Goal: Task Accomplishment & Management: Manage account settings

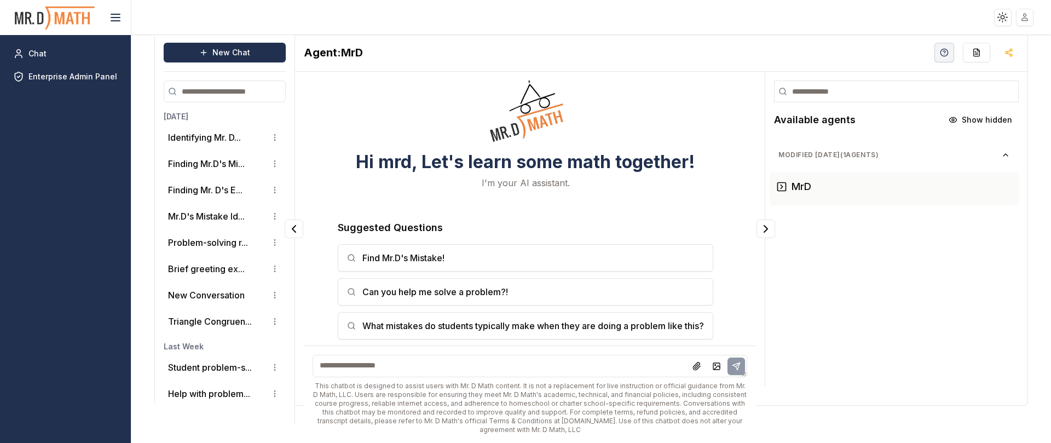
scroll to position [7, 0]
click at [199, 139] on button "Identifying Mr. D..." at bounding box center [204, 136] width 73 height 13
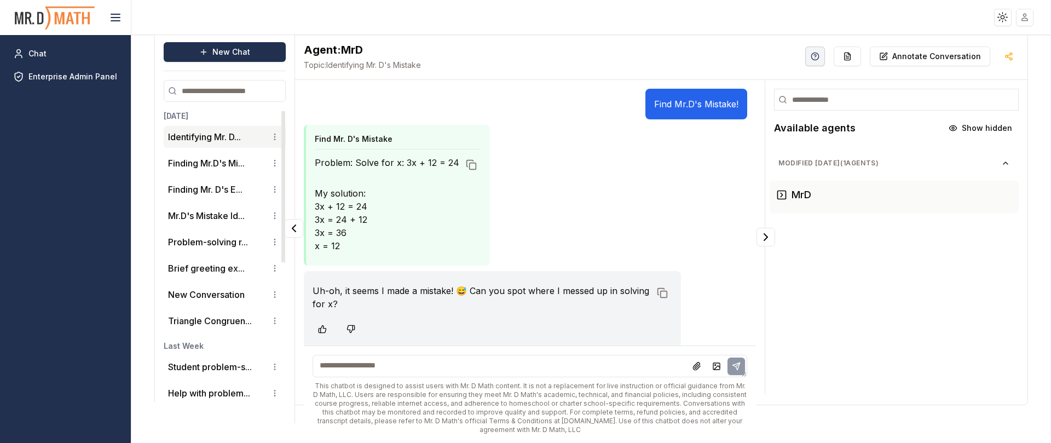
scroll to position [15, 0]
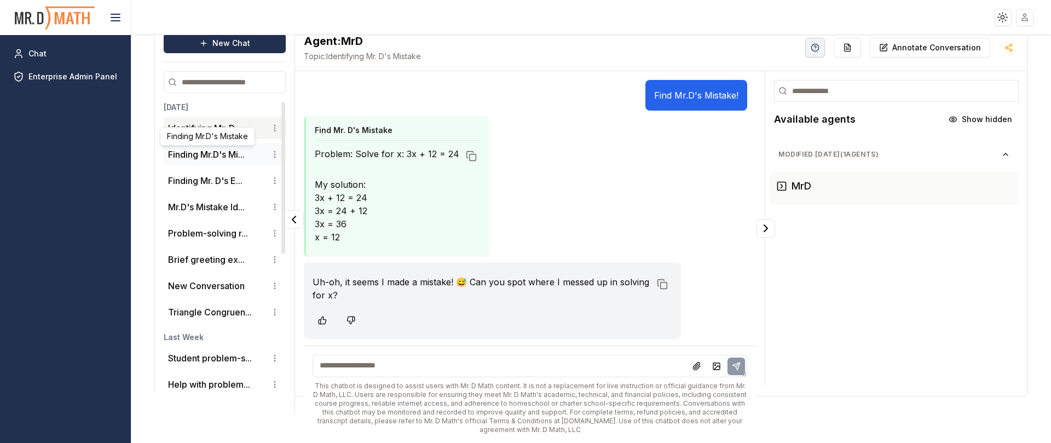
click at [210, 147] on li "Finding Mr.D's Mi..." at bounding box center [225, 154] width 122 height 22
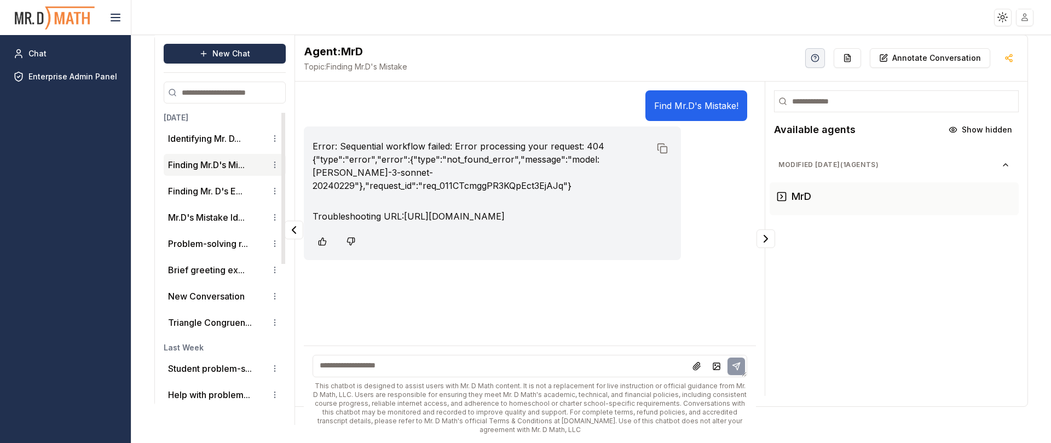
scroll to position [0, 0]
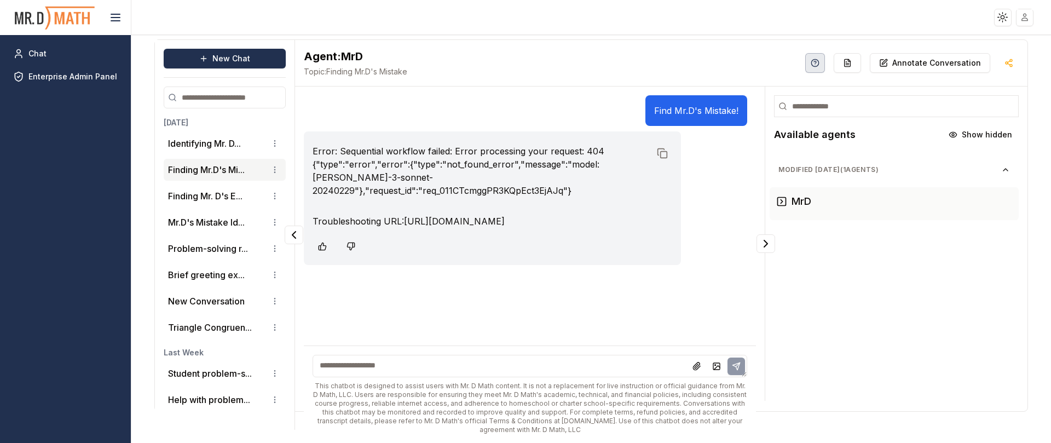
click at [811, 64] on circle "button" at bounding box center [814, 62] width 7 height 7
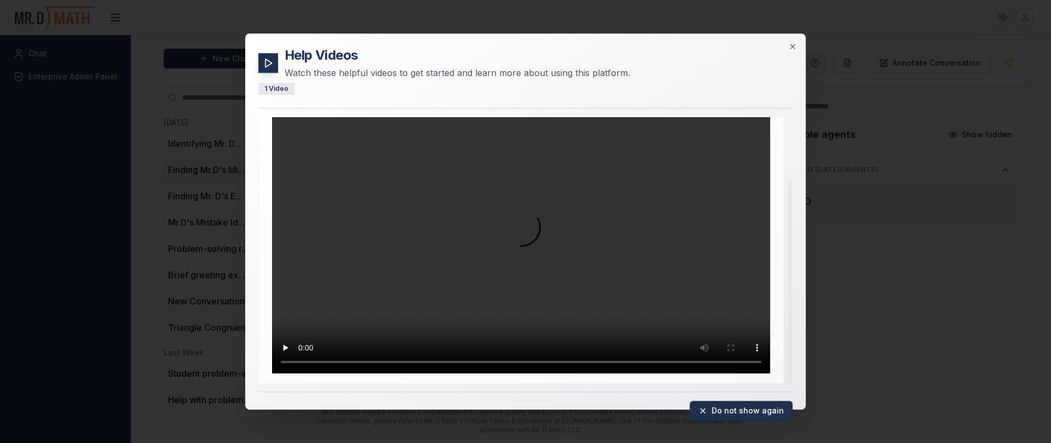
scroll to position [83, 0]
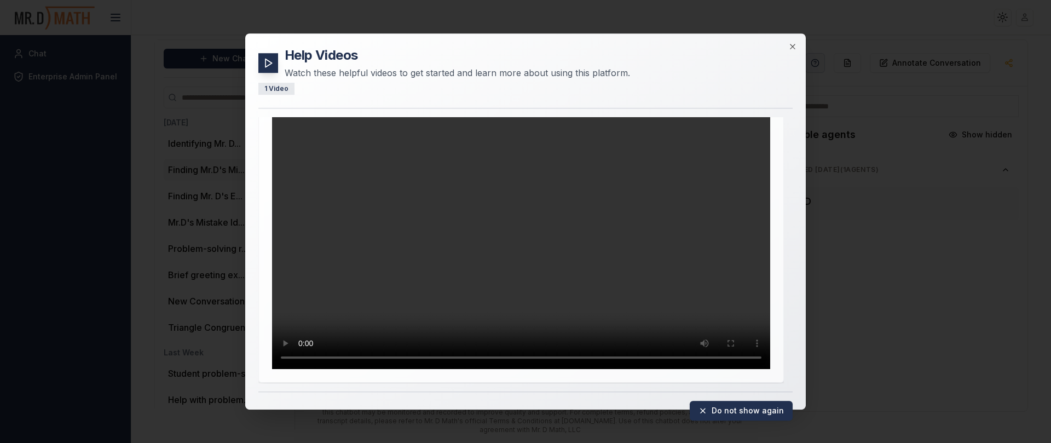
click at [791, 41] on div "Help Videos Watch these helpful videos to get started and learn more about usin…" at bounding box center [525, 221] width 560 height 376
click at [795, 45] on icon "button" at bounding box center [792, 46] width 9 height 9
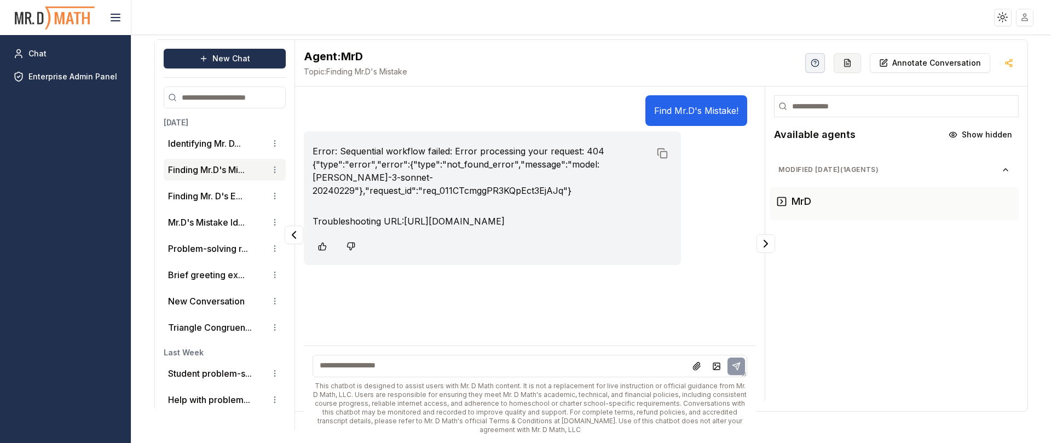
click at [843, 62] on icon "button" at bounding box center [847, 63] width 9 height 9
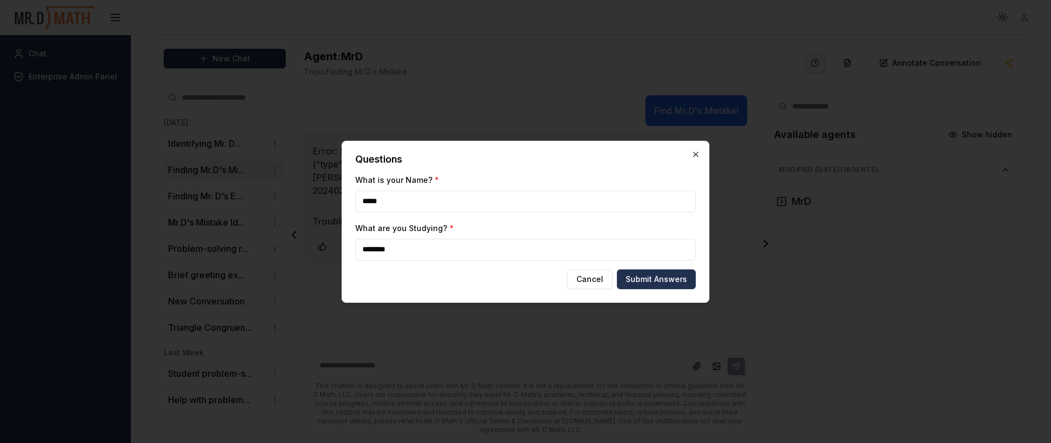
click at [696, 153] on icon "button" at bounding box center [695, 154] width 5 height 5
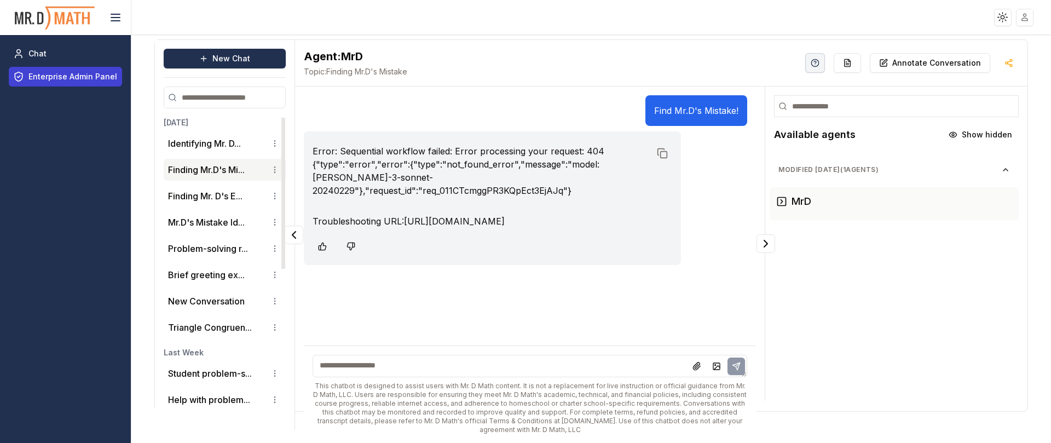
click at [92, 72] on span "Enterprise Admin Panel" at bounding box center [72, 76] width 89 height 11
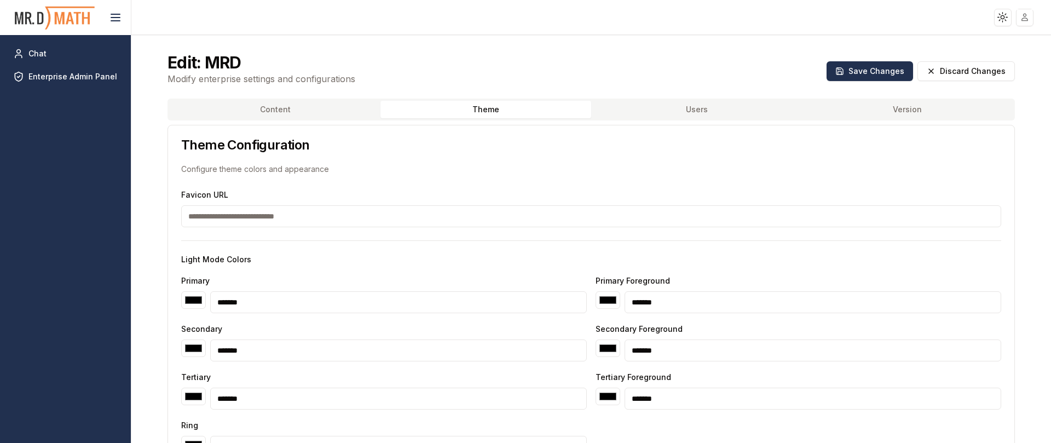
click at [472, 110] on button "Theme" at bounding box center [485, 110] width 211 height 18
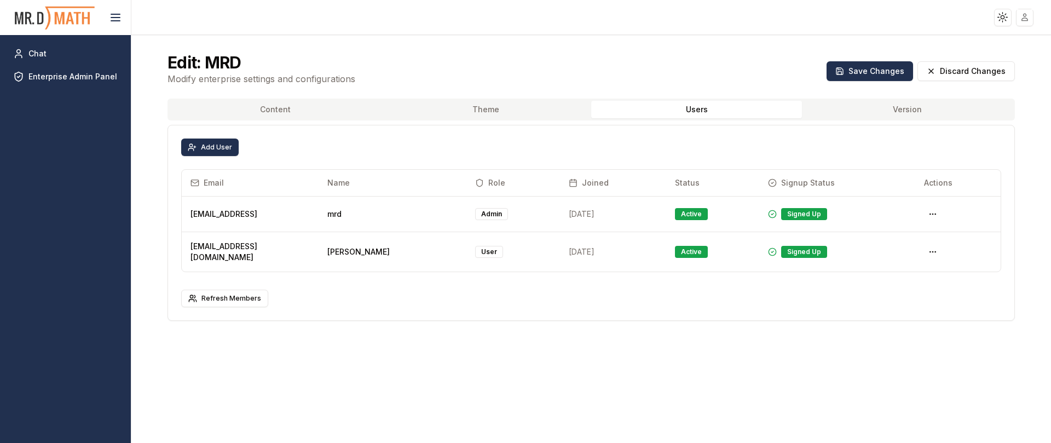
click at [646, 111] on button "Users" at bounding box center [696, 110] width 211 height 18
click at [842, 112] on button "Version" at bounding box center [907, 110] width 211 height 18
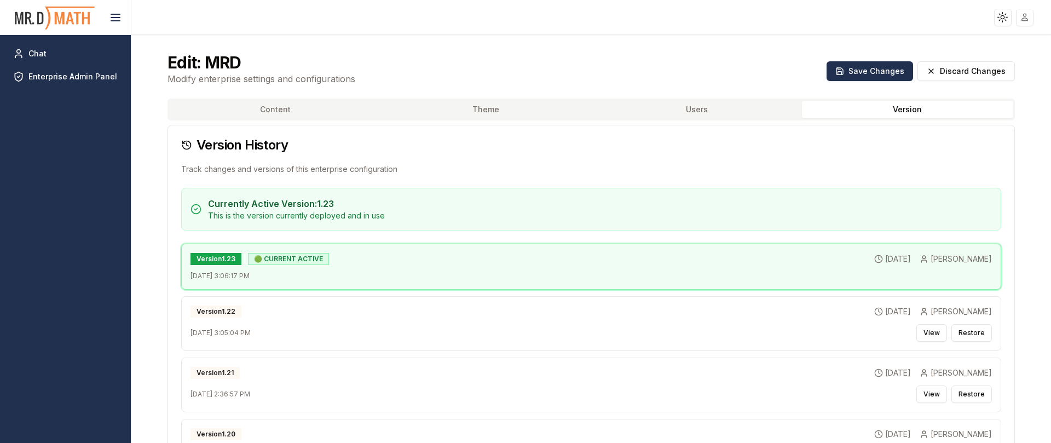
click at [261, 117] on button "Content" at bounding box center [275, 110] width 211 height 18
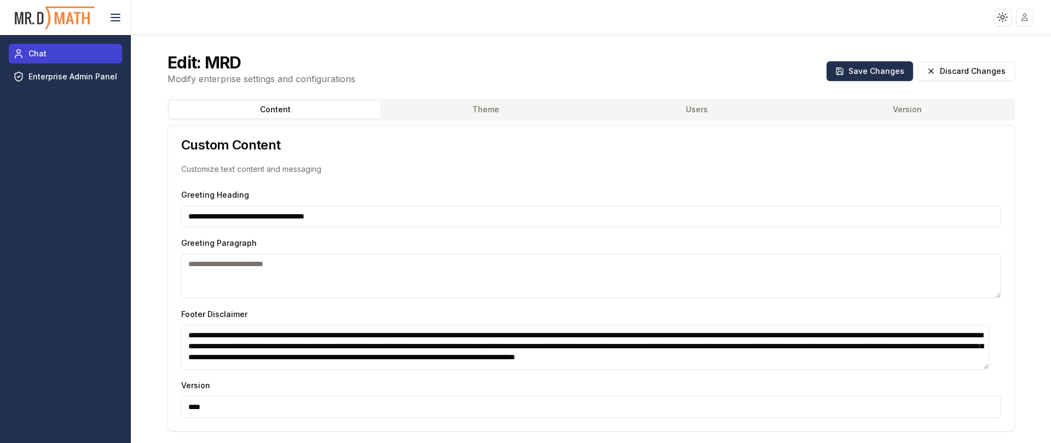
click at [34, 50] on span "Chat" at bounding box center [37, 53] width 18 height 11
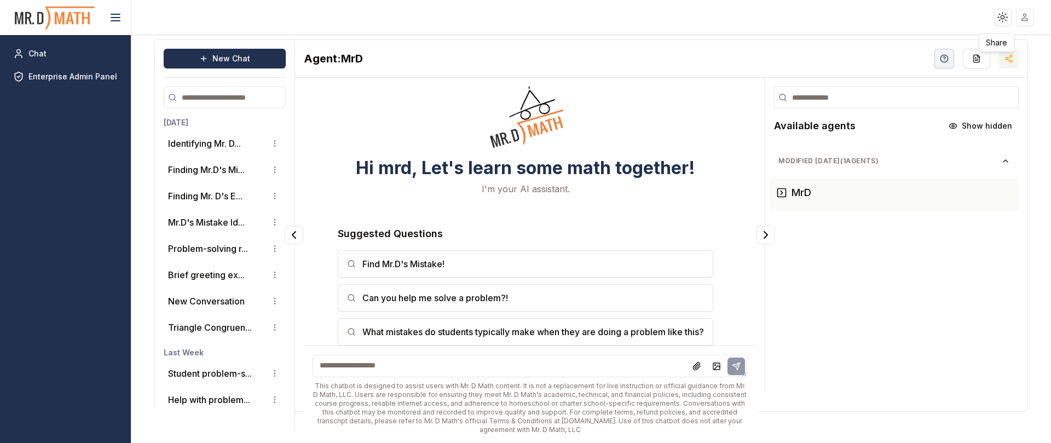
click at [1004, 56] on icon "button" at bounding box center [1008, 58] width 9 height 9
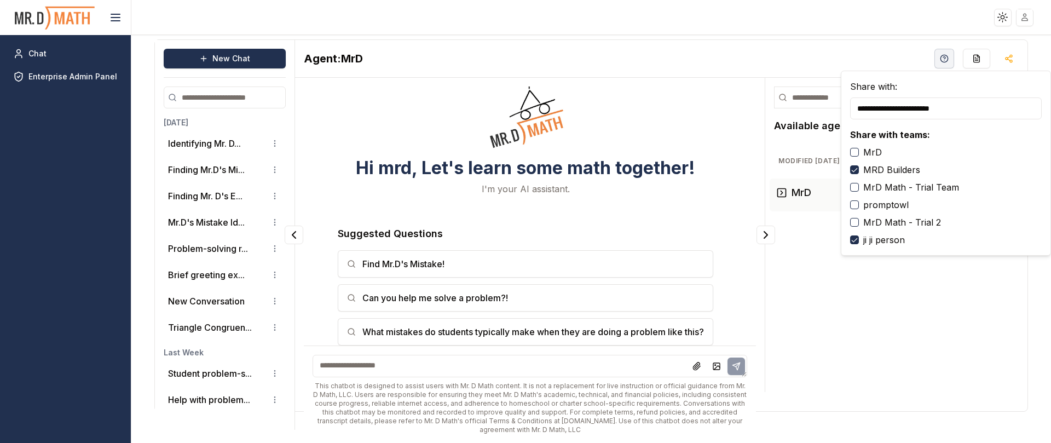
type input "**********"
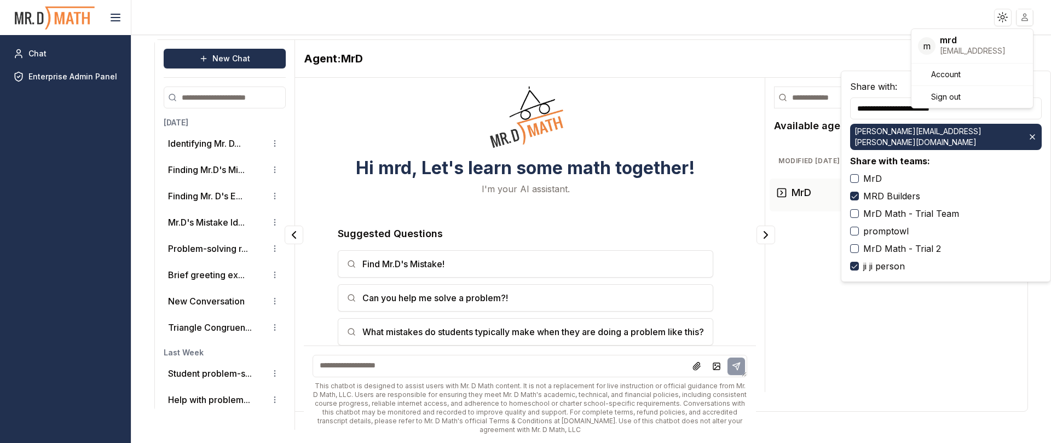
click at [1025, 15] on html "**********" at bounding box center [525, 221] width 1051 height 443
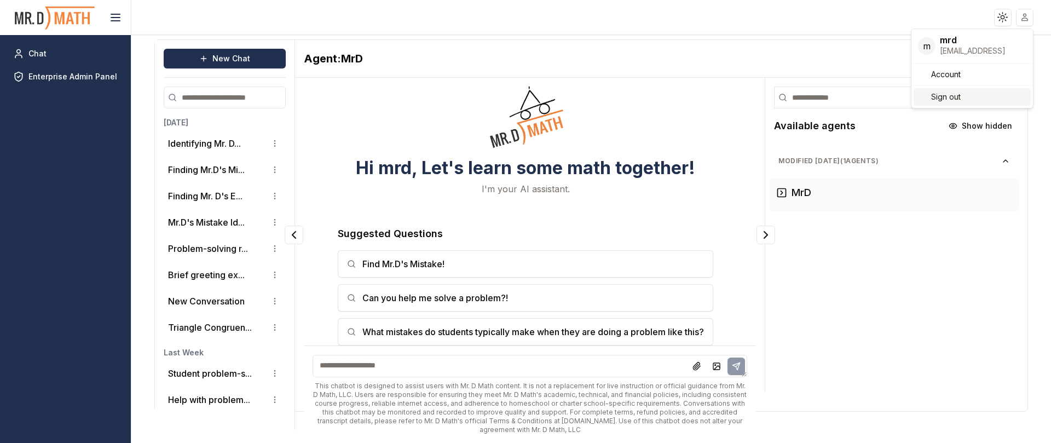
click at [934, 100] on span "Sign out" at bounding box center [946, 96] width 30 height 11
